Goal: Find specific page/section: Find specific page/section

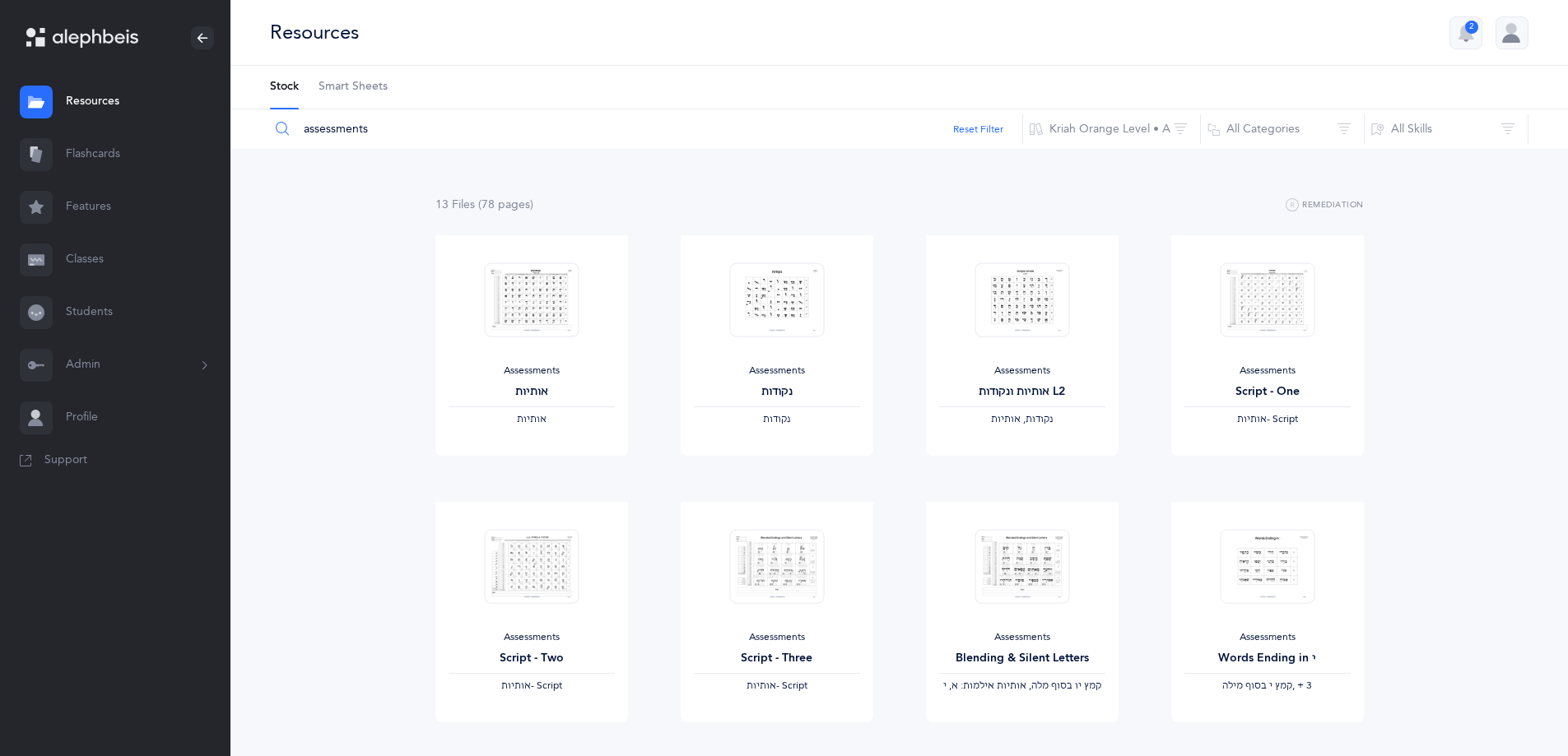
scroll to position [164, 0]
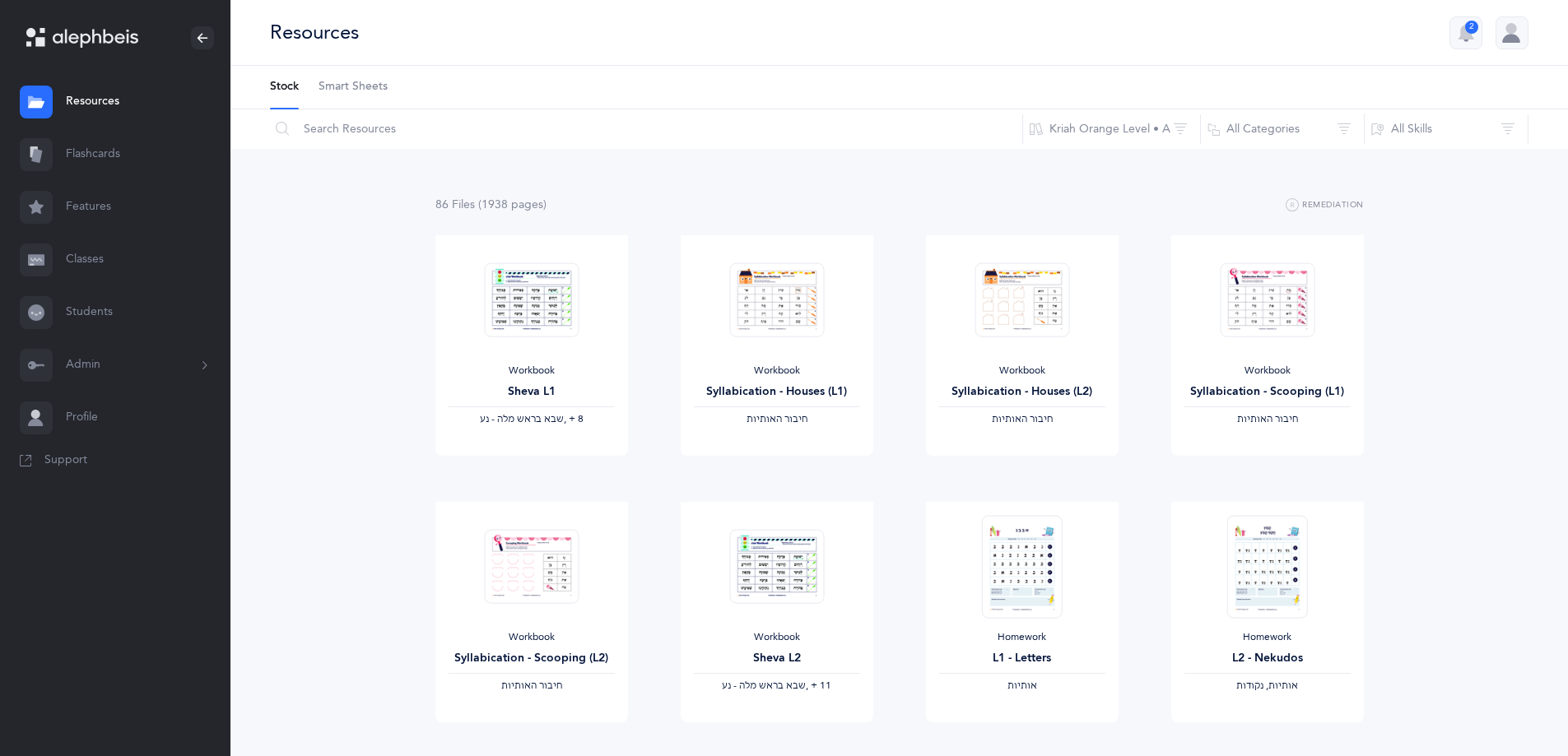
click at [93, 304] on link "Students" at bounding box center [115, 312] width 230 height 52
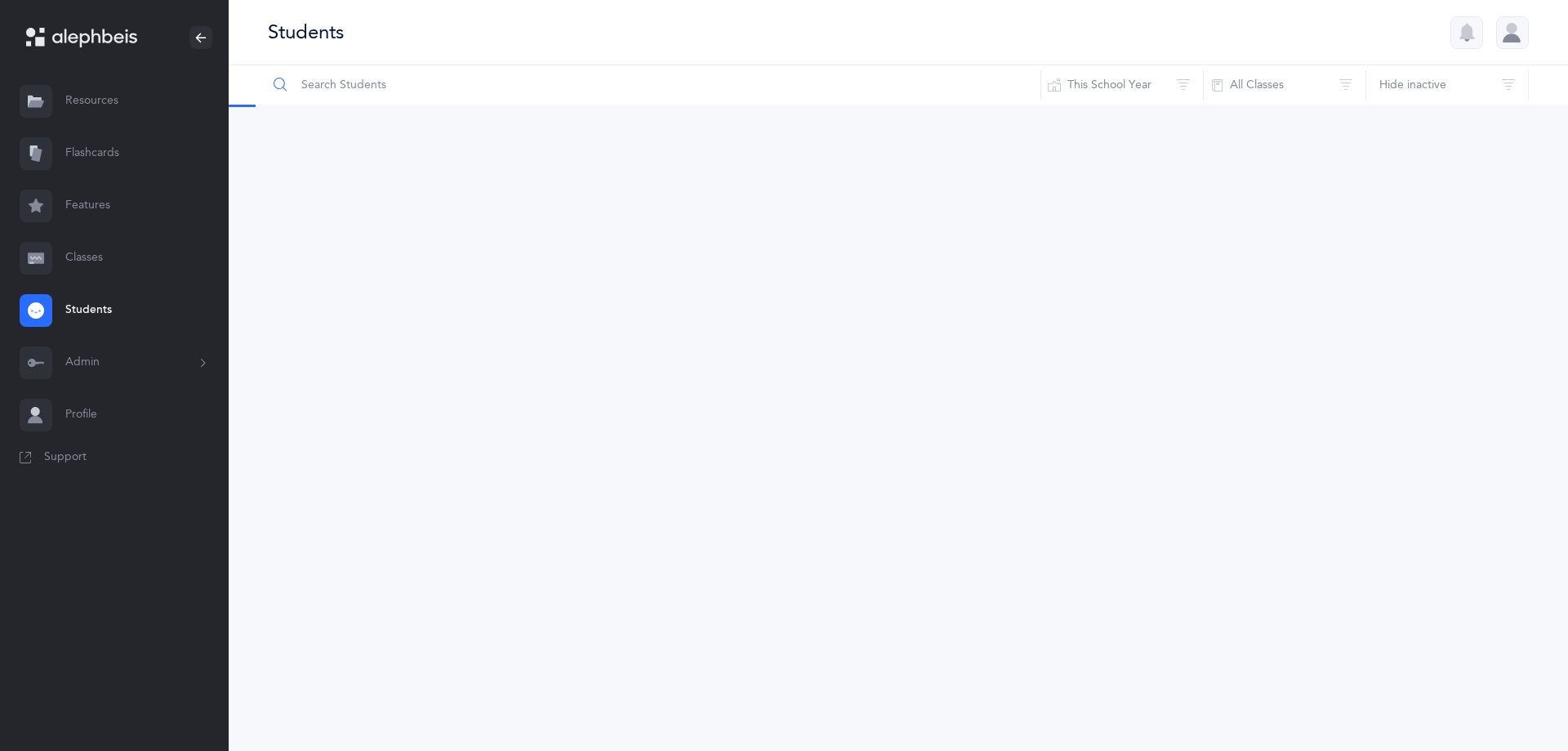
click at [390, 83] on input "text" at bounding box center [654, 85] width 775 height 39
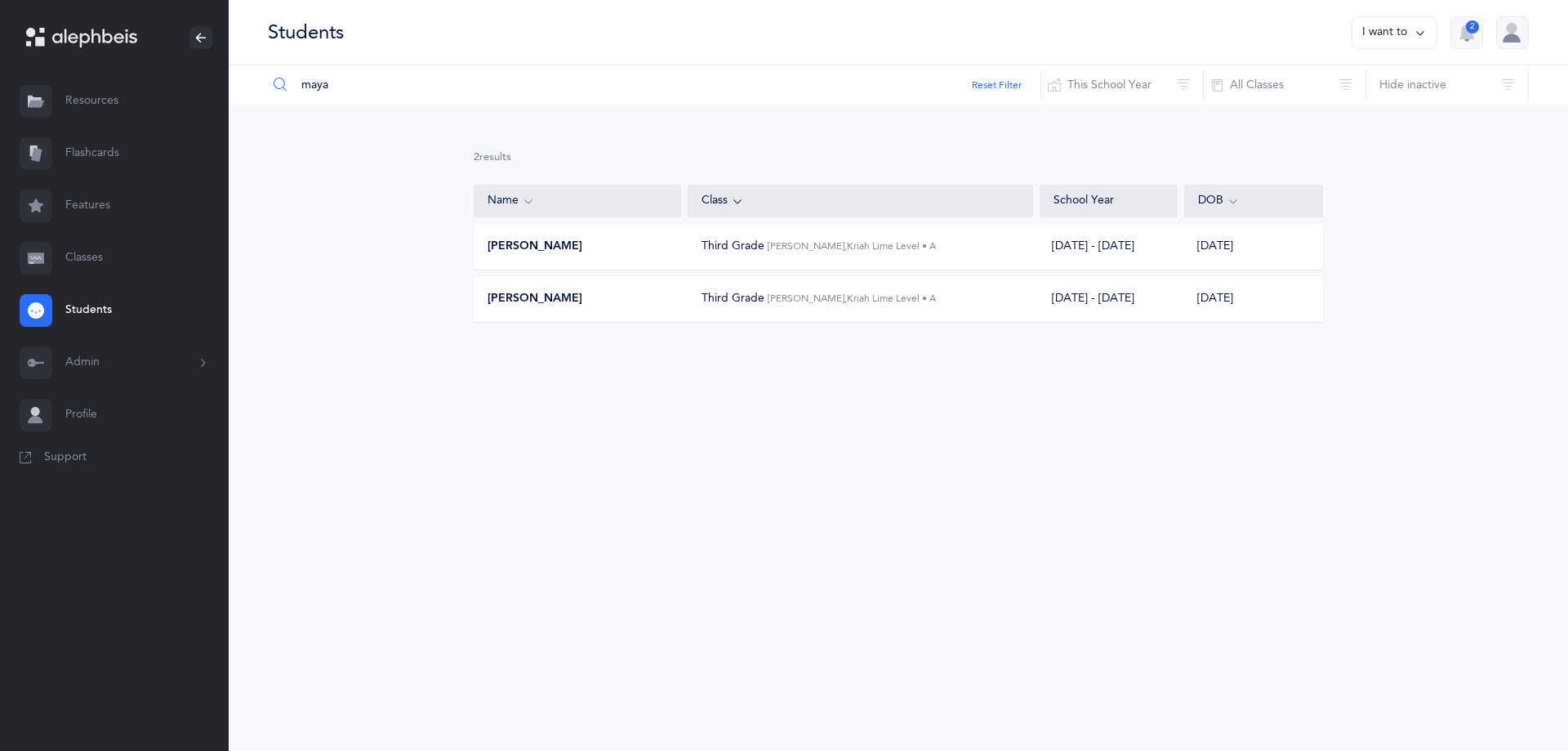
type input "maya"
click at [568, 252] on span "Maya Aaronson" at bounding box center [535, 247] width 95 height 16
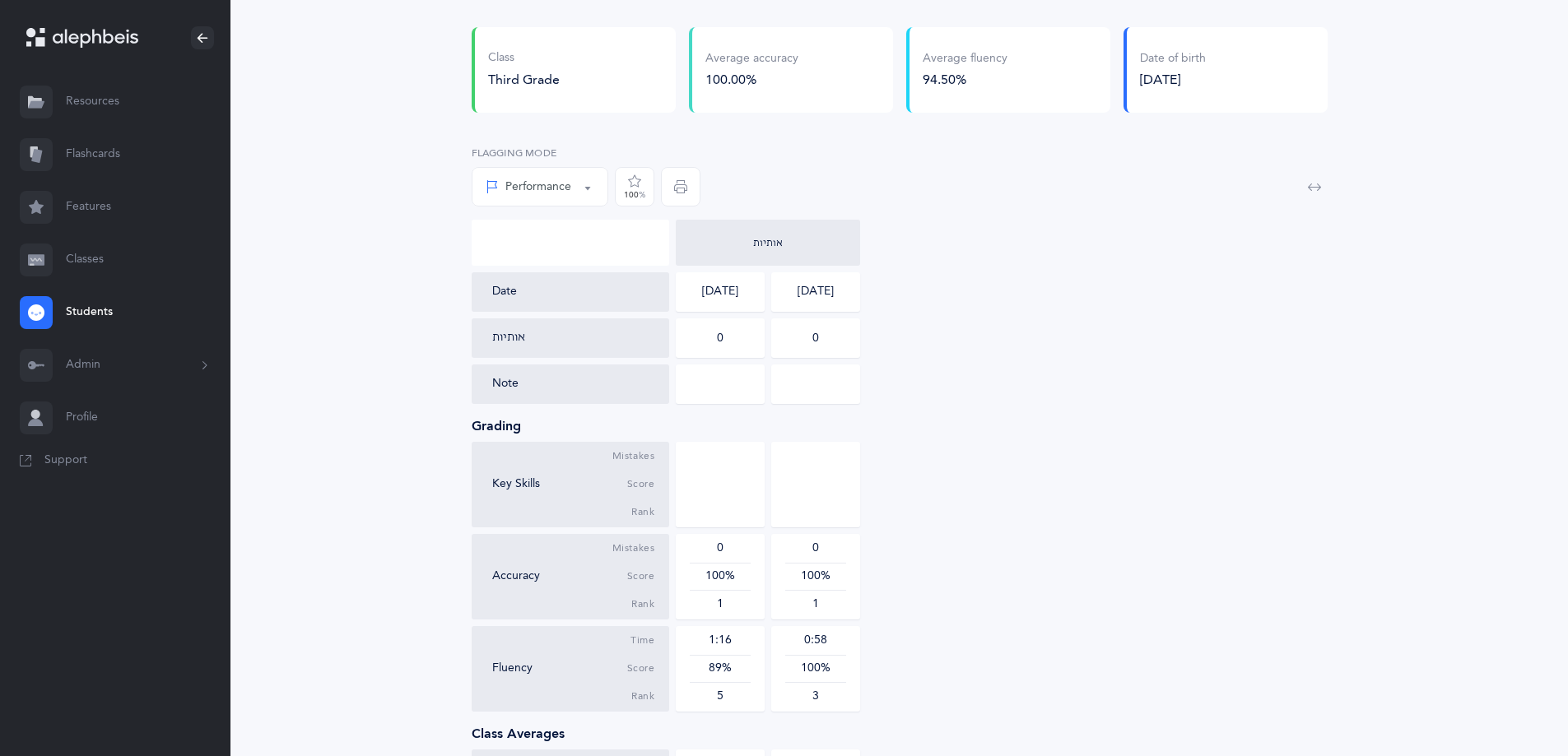
scroll to position [164, 0]
